Goal: Information Seeking & Learning: Check status

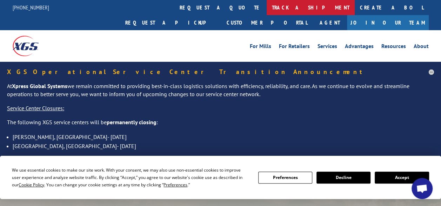
click at [267, 11] on link "track a shipment" at bounding box center [311, 7] width 88 height 15
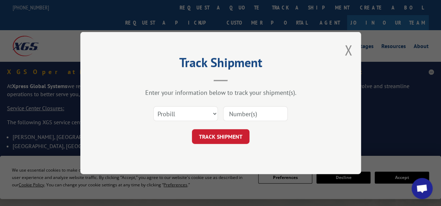
click at [255, 115] on input at bounding box center [255, 113] width 65 height 15
paste input "17014055"
type input "17014055"
click at [234, 134] on button "TRACK SHIPMENT" at bounding box center [221, 136] width 58 height 15
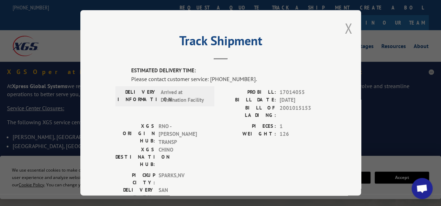
click at [345, 25] on button "Close modal" at bounding box center [349, 28] width 8 height 19
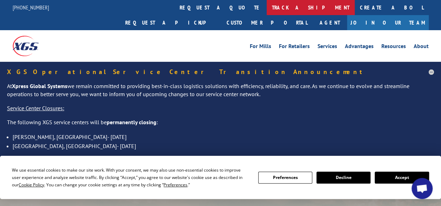
click at [267, 9] on link "track a shipment" at bounding box center [311, 7] width 88 height 15
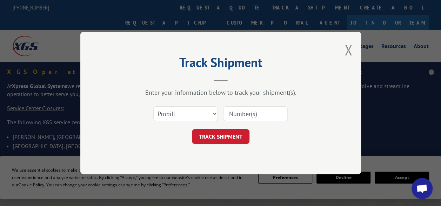
click at [235, 109] on input at bounding box center [255, 113] width 65 height 15
paste input "17014175"
type input "17014175"
click at [222, 137] on button "TRACK SHIPMENT" at bounding box center [221, 136] width 58 height 15
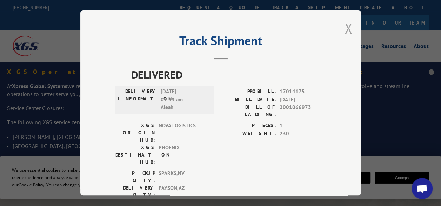
click at [345, 26] on button "Close modal" at bounding box center [349, 28] width 8 height 19
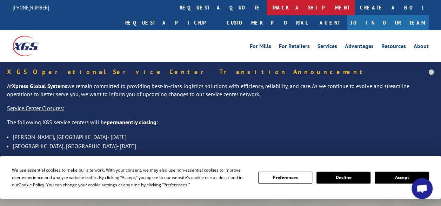
click at [267, 11] on link "track a shipment" at bounding box center [311, 7] width 88 height 15
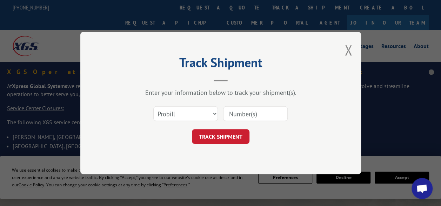
click at [249, 117] on input at bounding box center [255, 113] width 65 height 15
paste input "17014182"
type input "17014182"
click at [235, 130] on button "TRACK SHIPMENT" at bounding box center [221, 136] width 58 height 15
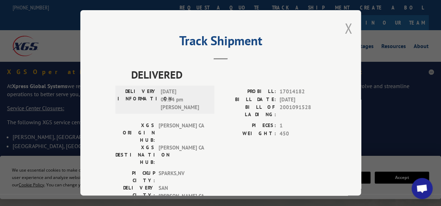
click at [345, 24] on button "Close modal" at bounding box center [349, 28] width 8 height 19
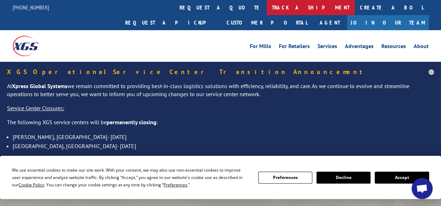
click at [267, 10] on link "track a shipment" at bounding box center [311, 7] width 88 height 15
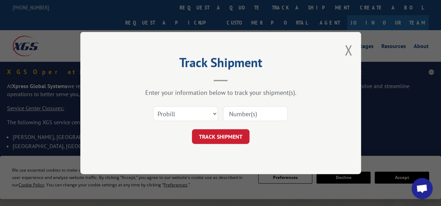
click at [244, 112] on input at bounding box center [255, 113] width 65 height 15
paste input "17014184"
type input "17014184"
click at [233, 134] on button "TRACK SHIPMENT" at bounding box center [221, 136] width 58 height 15
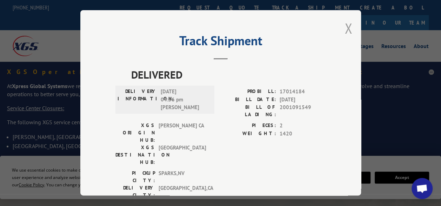
click at [346, 27] on button "Close modal" at bounding box center [349, 28] width 8 height 19
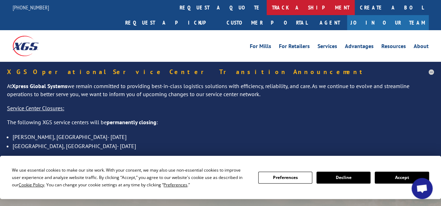
click at [267, 11] on link "track a shipment" at bounding box center [311, 7] width 88 height 15
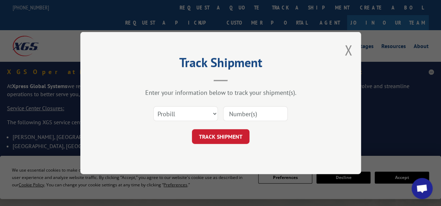
click at [245, 115] on input at bounding box center [255, 113] width 65 height 15
paste input "17014186"
type input "17014186"
click at [227, 139] on button "TRACK SHIPMENT" at bounding box center [221, 136] width 58 height 15
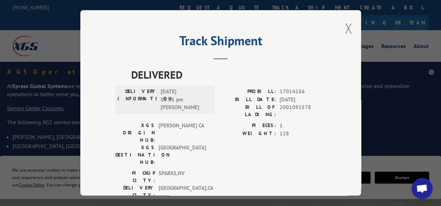
click at [347, 22] on button "Close modal" at bounding box center [349, 28] width 8 height 19
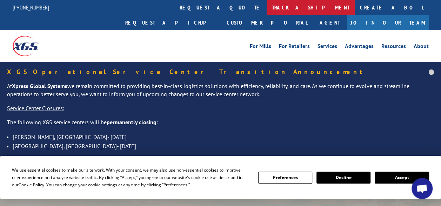
click at [267, 12] on link "track a shipment" at bounding box center [311, 7] width 88 height 15
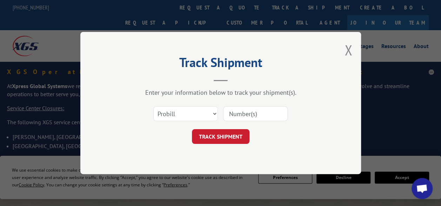
click at [234, 112] on input at bounding box center [255, 113] width 65 height 15
paste input "17014183"
type input "17014183"
click at [230, 131] on button "TRACK SHIPMENT" at bounding box center [221, 136] width 58 height 15
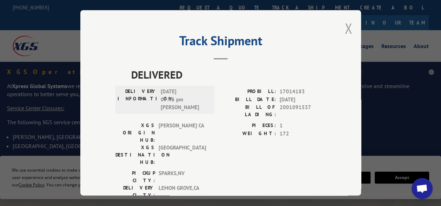
click at [345, 22] on button "Close modal" at bounding box center [349, 28] width 8 height 19
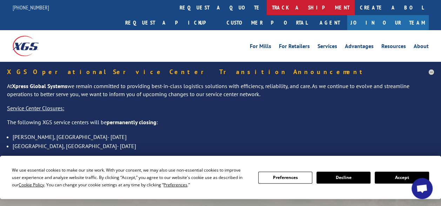
click at [267, 1] on link "track a shipment" at bounding box center [311, 7] width 88 height 15
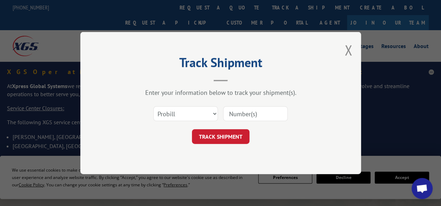
click at [228, 113] on input at bounding box center [255, 113] width 65 height 15
paste input "17014238"
type input "17014238"
click at [233, 136] on button "TRACK SHIPMENT" at bounding box center [221, 136] width 58 height 15
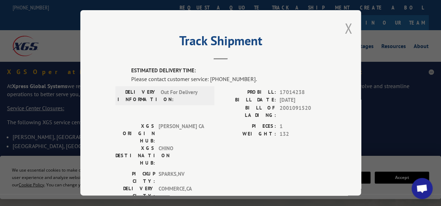
click at [345, 32] on button "Close modal" at bounding box center [349, 28] width 8 height 19
